Goal: Information Seeking & Learning: Learn about a topic

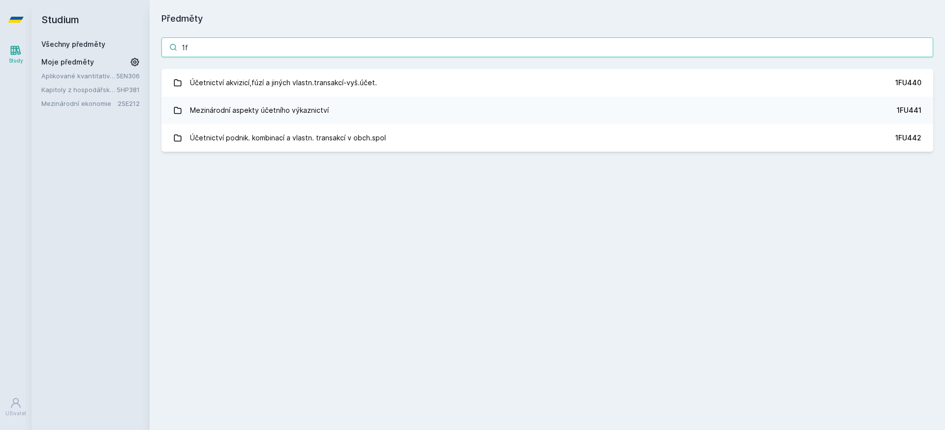
type input "1"
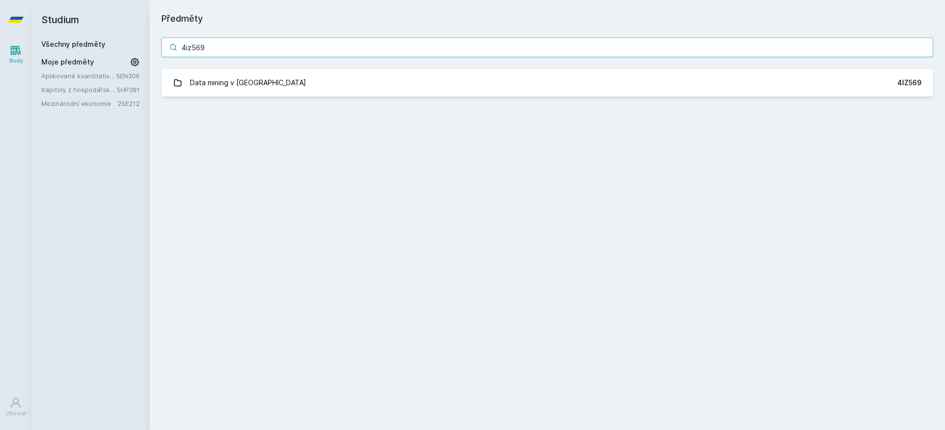
type input "4iz569"
click at [338, 68] on div "4iz569 Data mining v cloudu 4IZ569 Jejda, něco se pokazilo." at bounding box center [548, 67] width 796 height 83
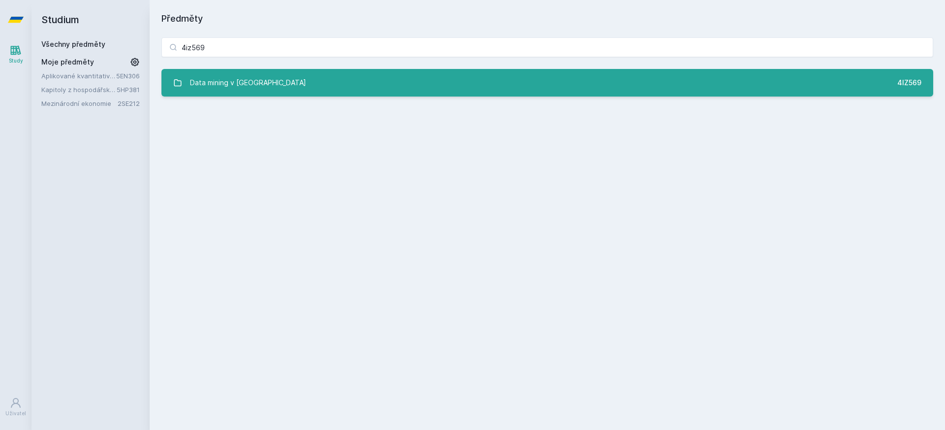
click at [327, 78] on link "Data mining v cloudu 4IZ569" at bounding box center [547, 83] width 772 height 28
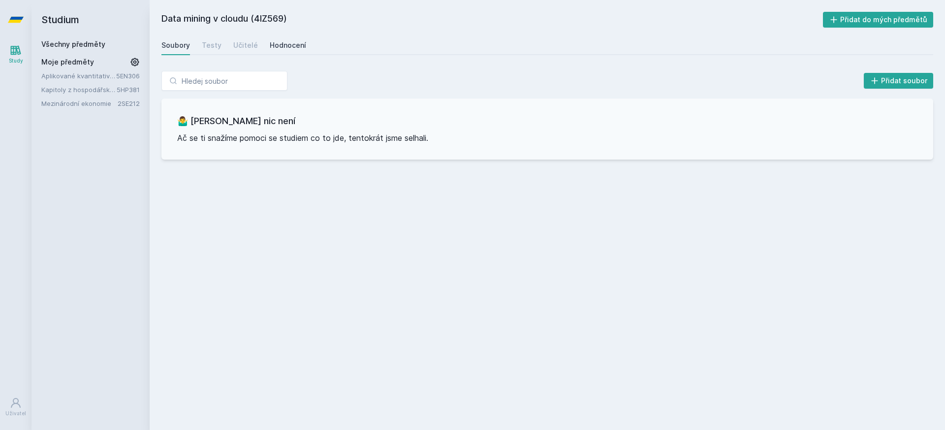
click at [292, 44] on div "Hodnocení" at bounding box center [288, 45] width 36 height 10
click at [246, 40] on div "Učitelé" at bounding box center [245, 45] width 25 height 10
